Goal: Find specific page/section: Find specific page/section

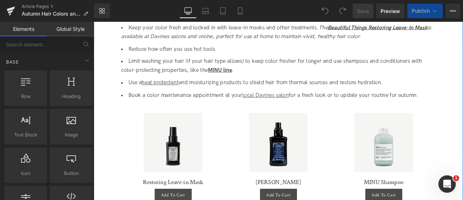
scroll to position [1258, 0]
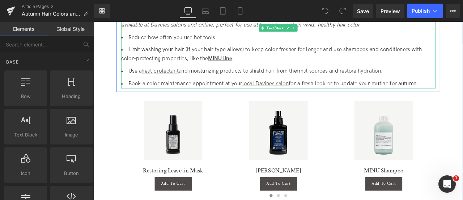
click at [183, 80] on u "heat protectant" at bounding box center [173, 80] width 44 height 8
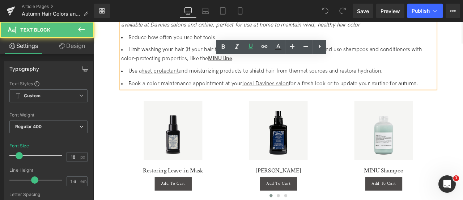
click at [183, 81] on u "heat protectant" at bounding box center [173, 80] width 44 height 8
click at [158, 77] on u "heat protectant" at bounding box center [173, 80] width 44 height 8
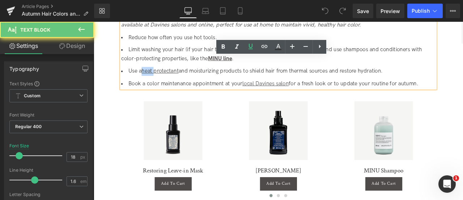
click at [158, 77] on u "heat protectant" at bounding box center [173, 80] width 44 height 8
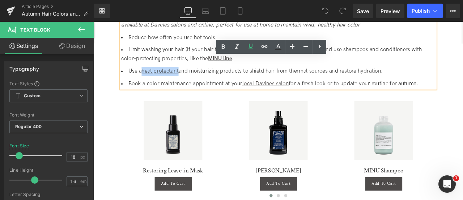
click at [184, 80] on u "heat protectant" at bounding box center [173, 80] width 44 height 8
click at [248, 49] on icon at bounding box center [251, 46] width 9 height 9
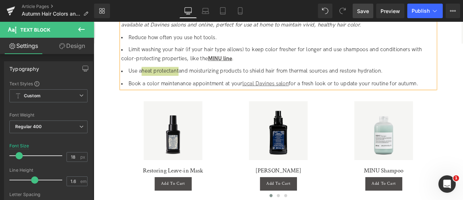
click at [358, 11] on span "Save" at bounding box center [363, 11] width 12 height 8
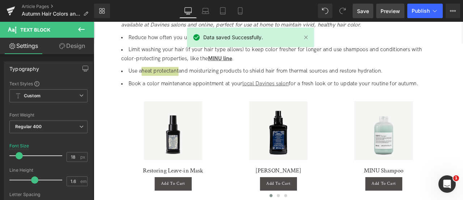
click at [387, 7] on span "Preview" at bounding box center [391, 11] width 20 height 8
